Goal: Task Accomplishment & Management: Manage account settings

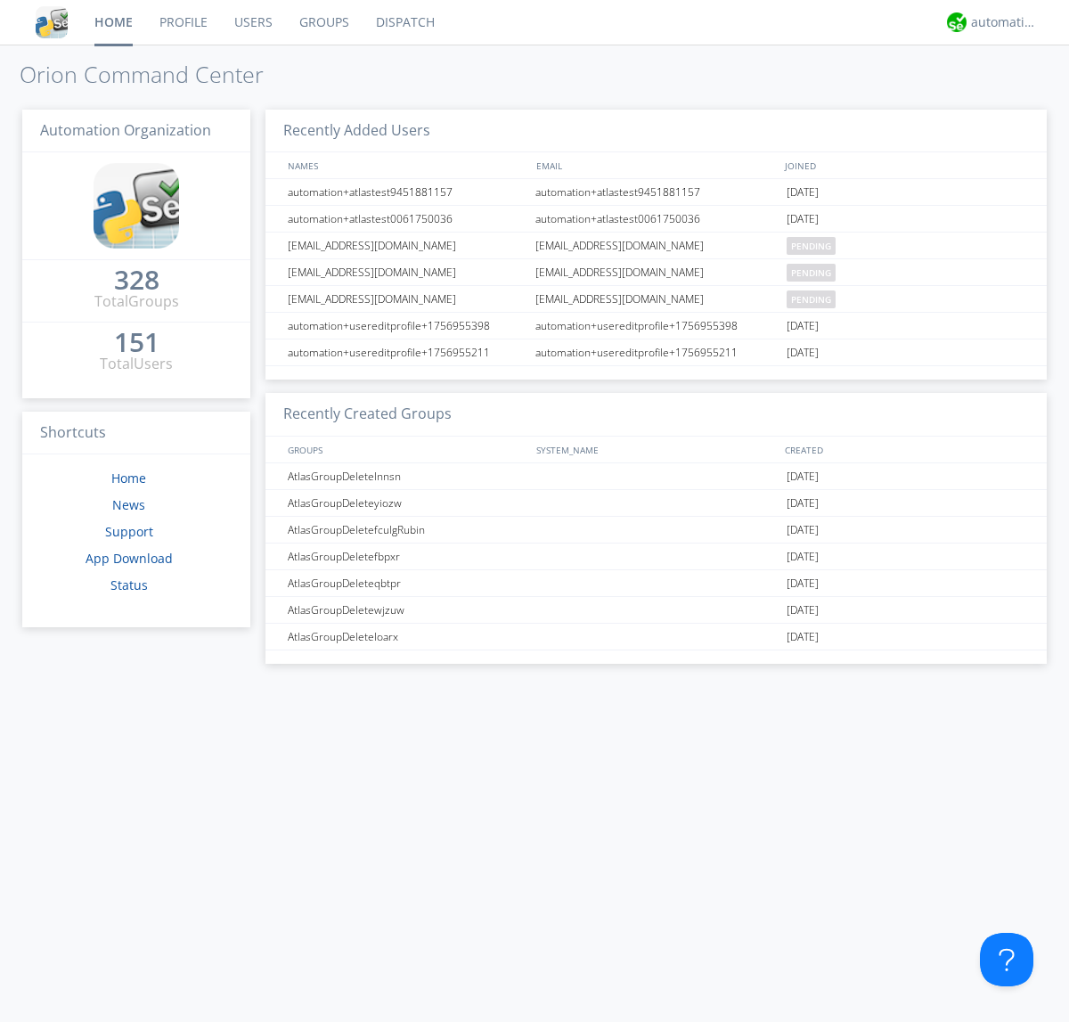
click at [252, 22] on link "Users" at bounding box center [253, 22] width 65 height 45
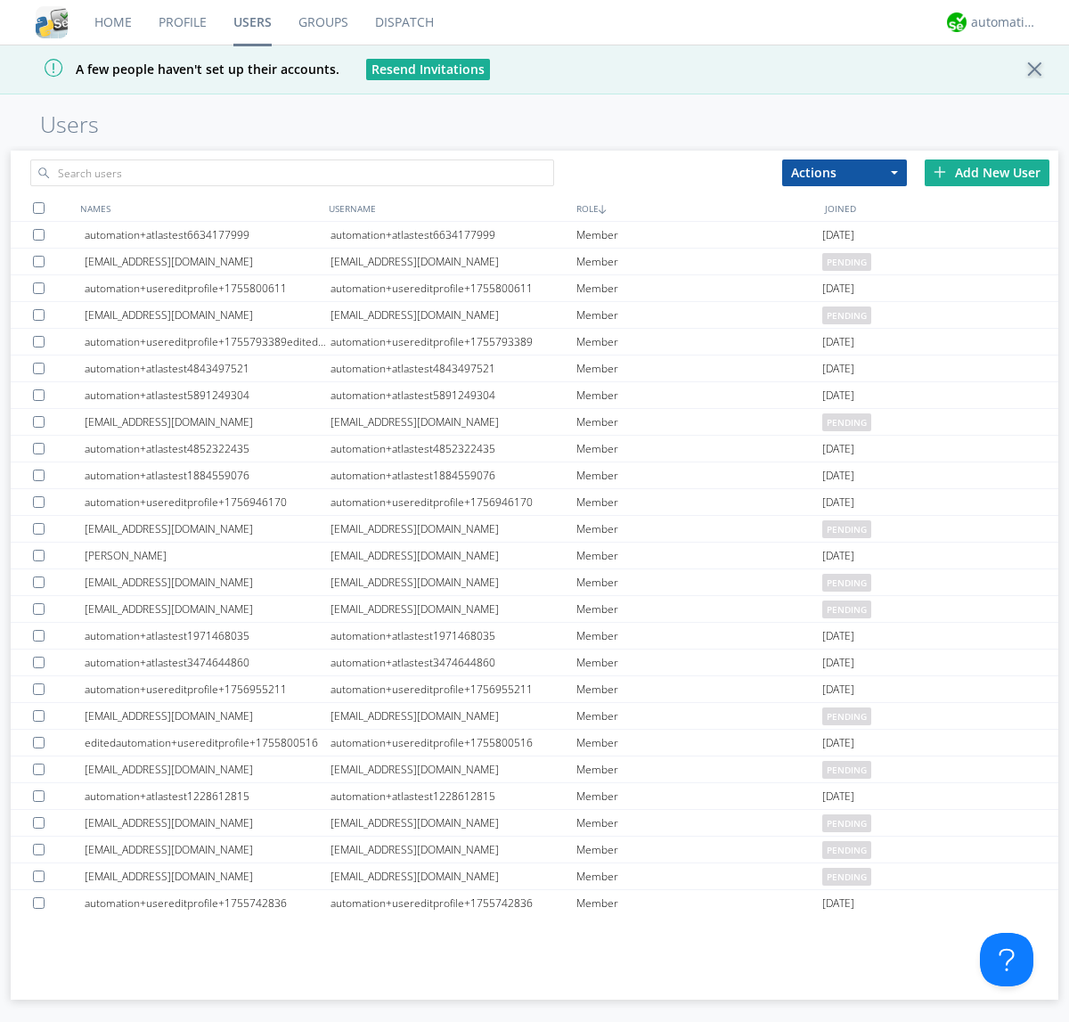
click at [987, 172] on div "Add New User" at bounding box center [987, 172] width 125 height 27
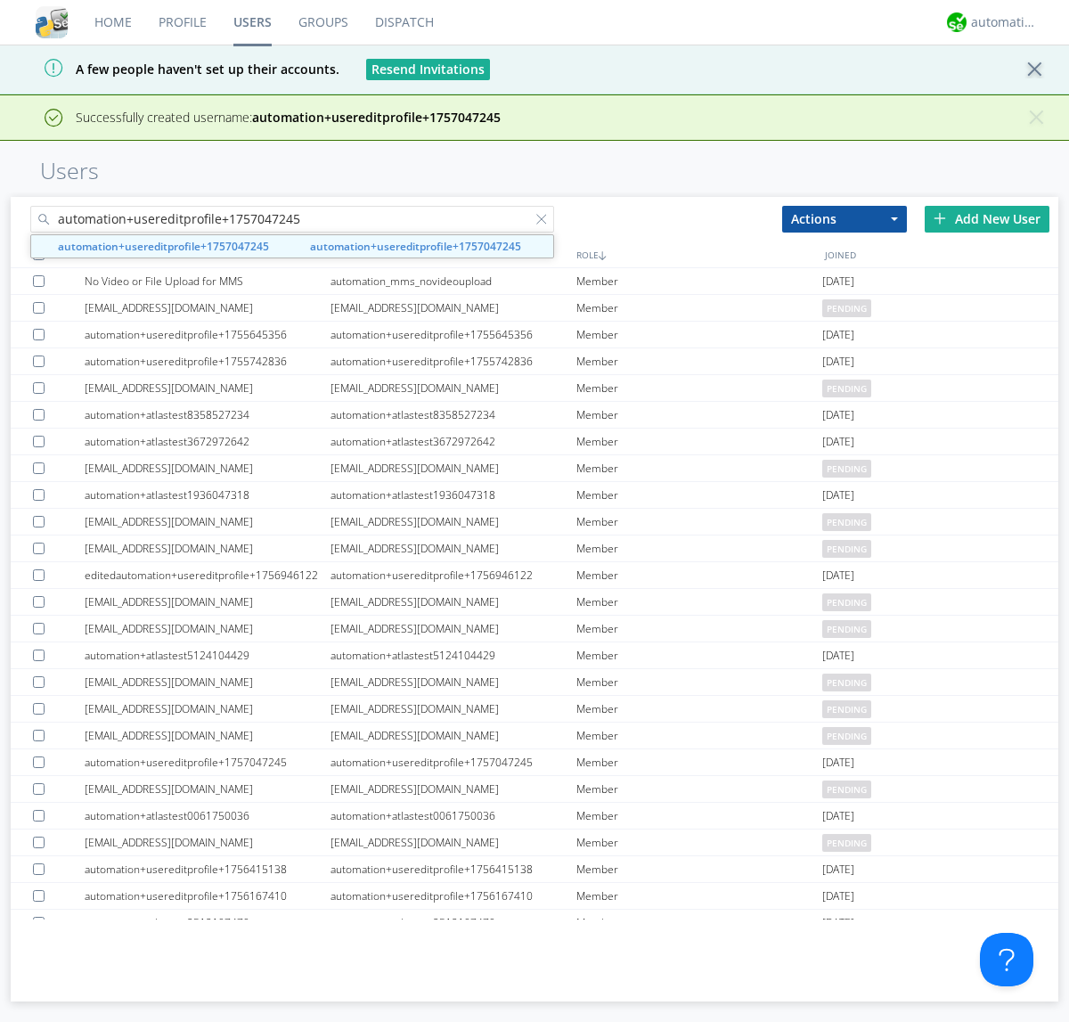
type input "automation+usereditprofile+1757047245"
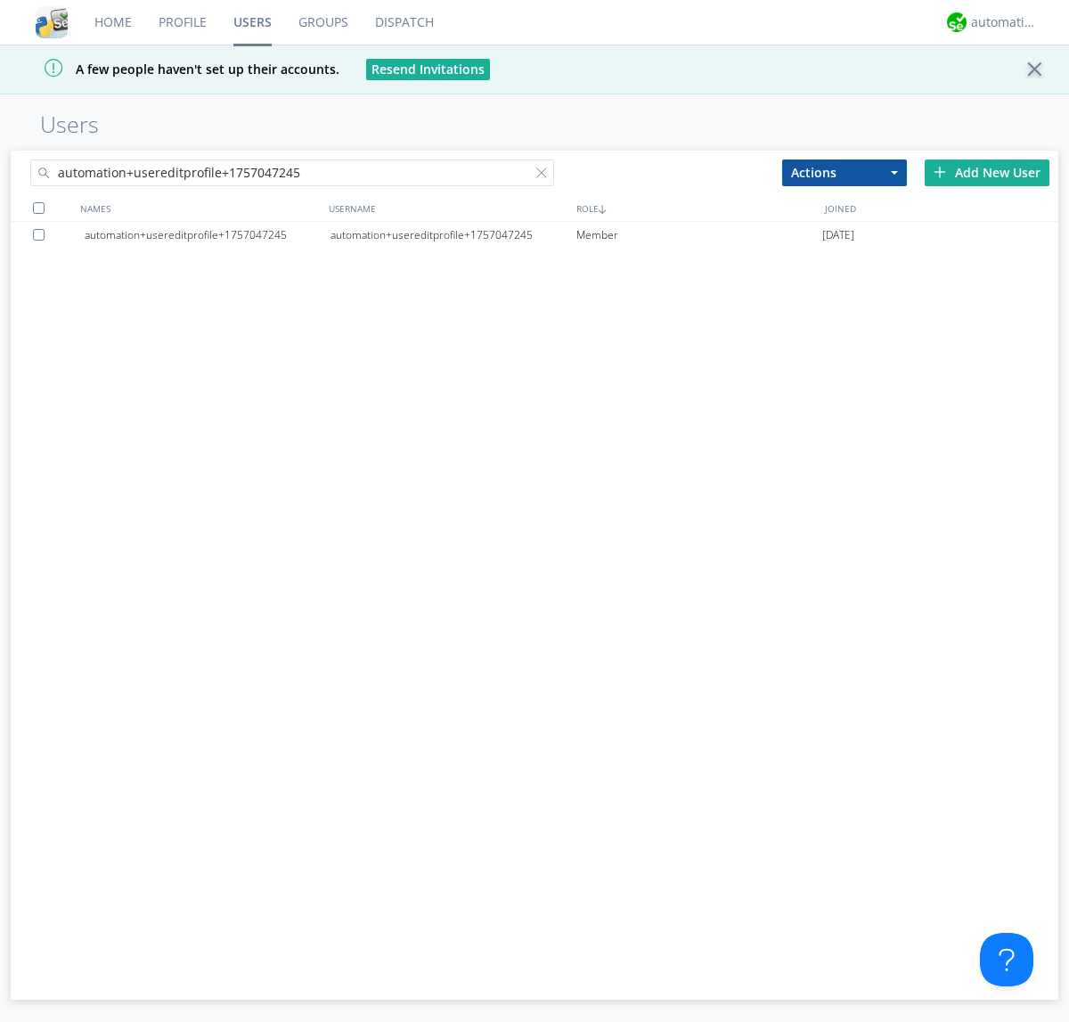
click at [453, 234] on div "automation+usereditprofile+1757047245" at bounding box center [454, 235] width 246 height 27
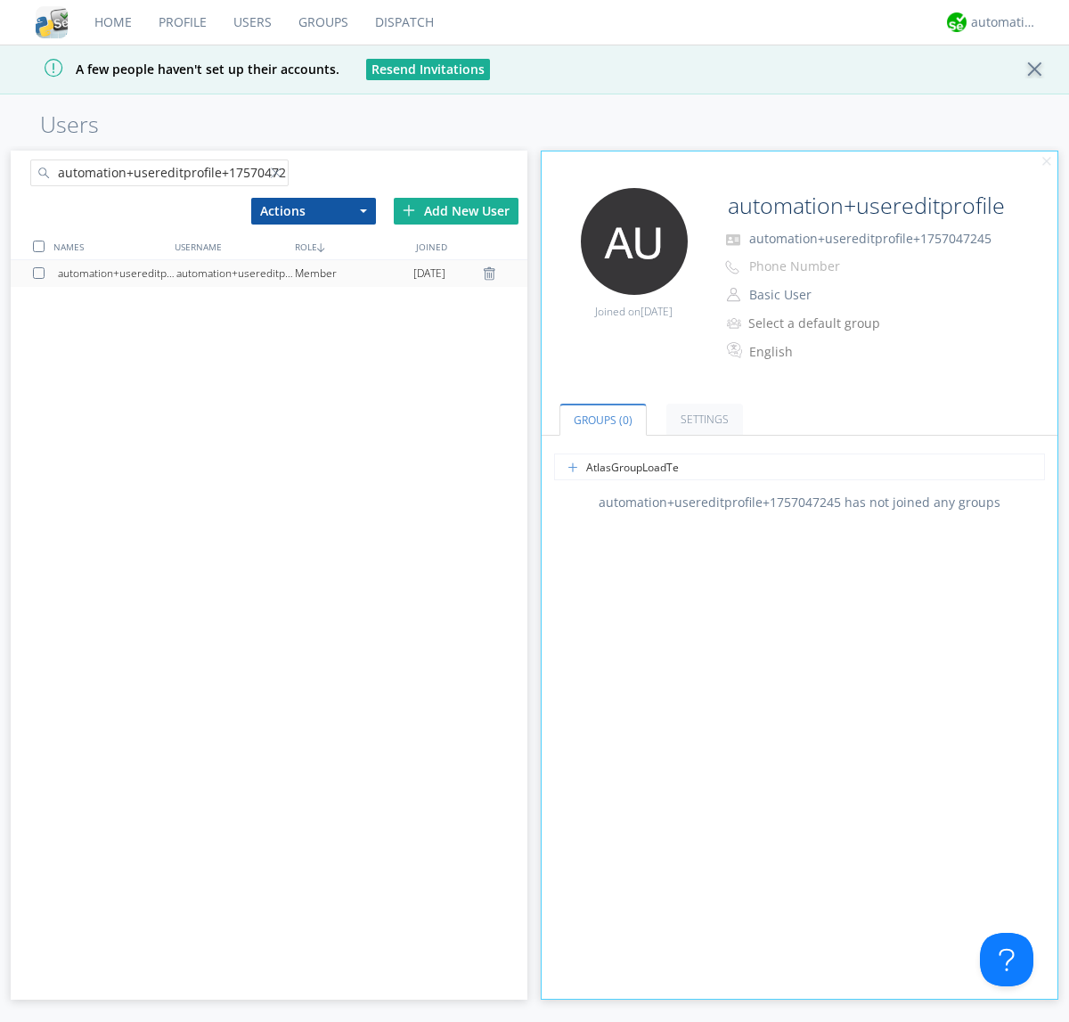
type input "AtlasGroupLoadTest"
